Goal: Task Accomplishment & Management: Manage account settings

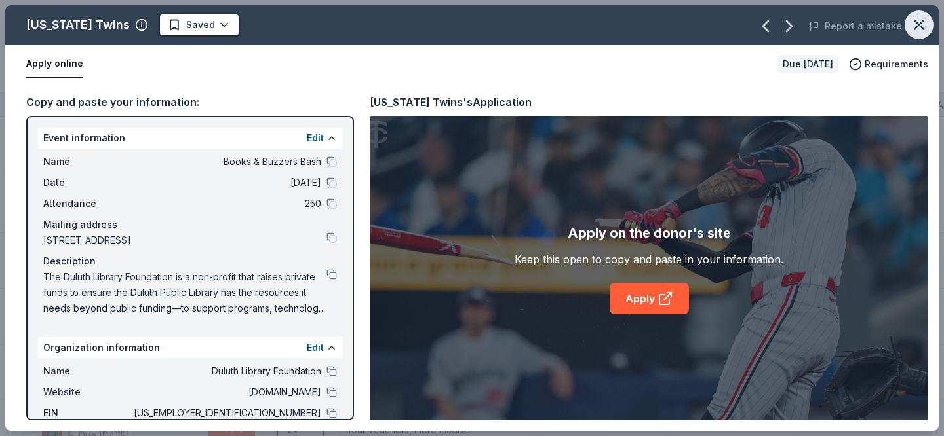
scroll to position [984, 0]
click at [923, 27] on icon "button" at bounding box center [919, 25] width 18 height 18
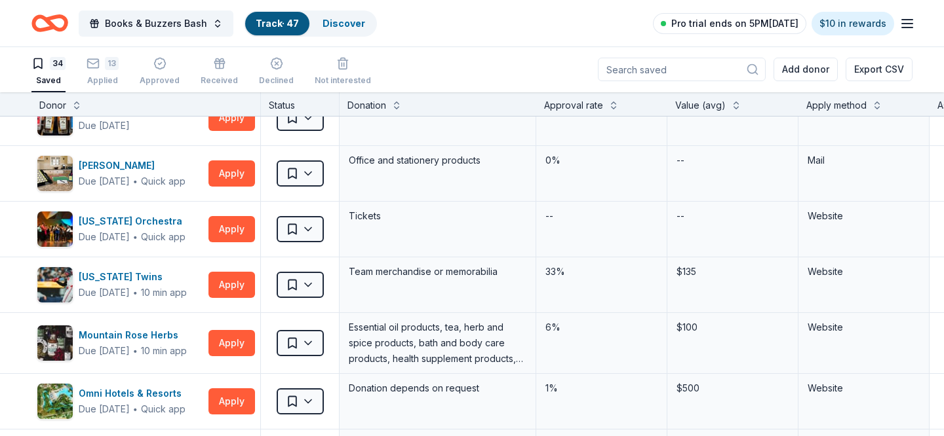
click at [779, 25] on span "Pro trial ends on 5PM[DATE]" at bounding box center [734, 24] width 127 height 16
click at [903, 25] on icon "button" at bounding box center [907, 24] width 16 height 16
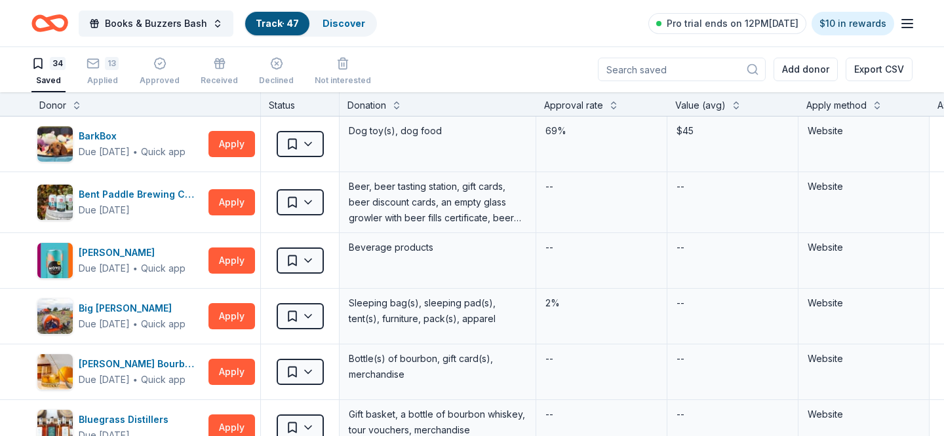
click at [910, 28] on line "button" at bounding box center [907, 28] width 10 height 0
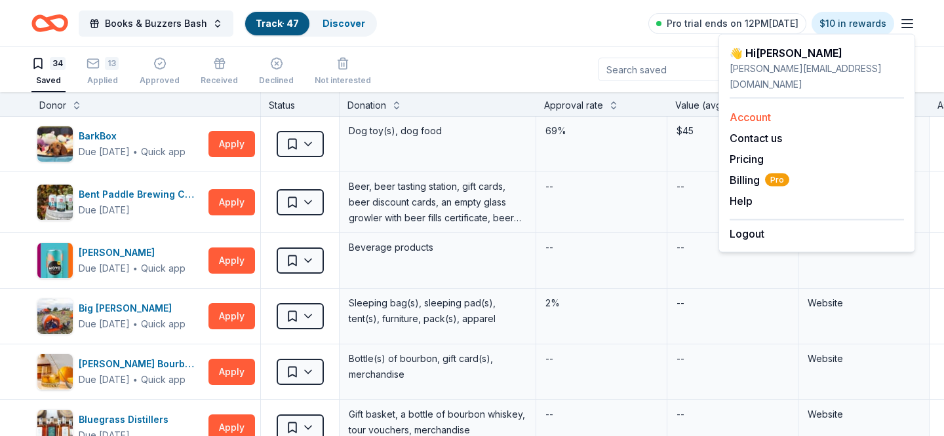
click at [757, 111] on link "Account" at bounding box center [749, 117] width 41 height 13
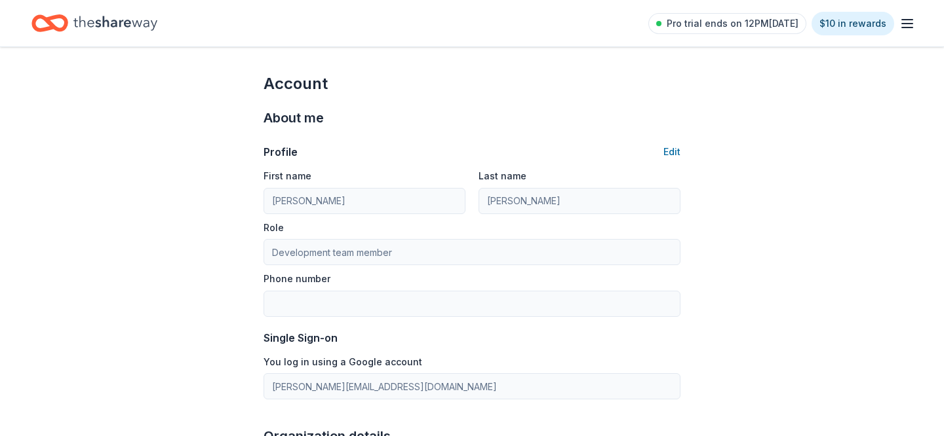
click at [904, 22] on icon "button" at bounding box center [907, 24] width 16 height 16
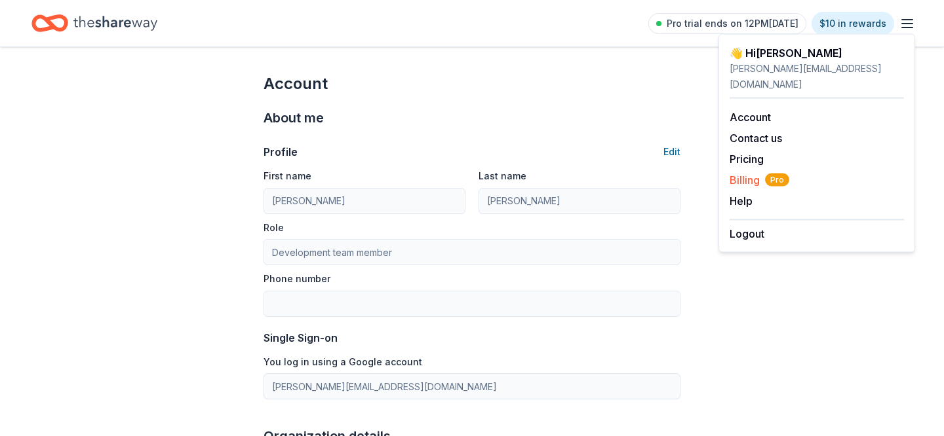
click at [746, 172] on span "Billing Pro" at bounding box center [759, 180] width 60 height 16
